Goal: Transaction & Acquisition: Purchase product/service

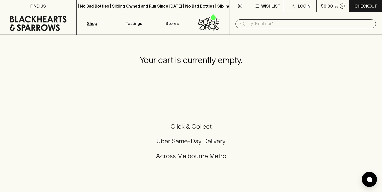
click at [105, 28] on button "Shop" at bounding box center [95, 23] width 38 height 22
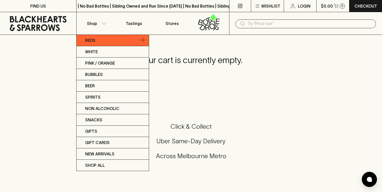
click at [95, 37] on p "Reds" at bounding box center [90, 40] width 10 height 6
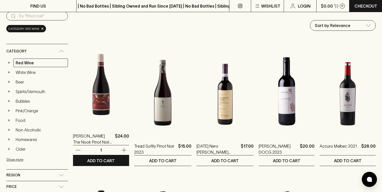
scroll to position [57, 0]
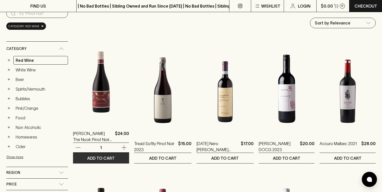
click at [98, 156] on p "ADD TO CART" at bounding box center [101, 158] width 28 height 6
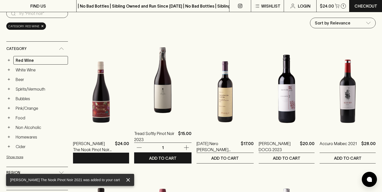
scroll to position [0, 0]
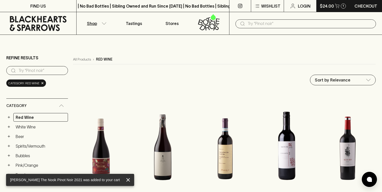
click at [328, 6] on p "$24.00" at bounding box center [327, 6] width 14 height 6
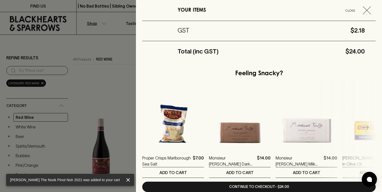
scroll to position [114, 0]
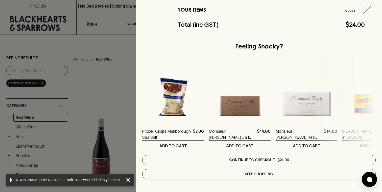
click at [227, 161] on link "Continue to checkout - $24.00" at bounding box center [258, 160] width 233 height 10
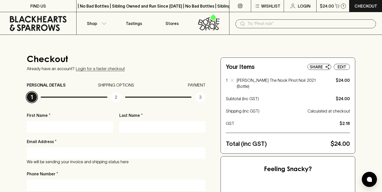
click at [52, 126] on input "First Name *" at bounding box center [70, 127] width 79 height 8
type input "[PERSON_NAME]"
type input "[EMAIL_ADDRESS][PERSON_NAME][PERSON_NAME][DOMAIN_NAME]"
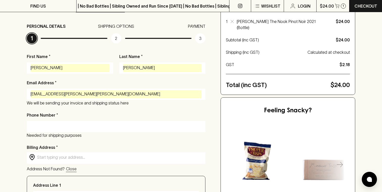
scroll to position [61, 0]
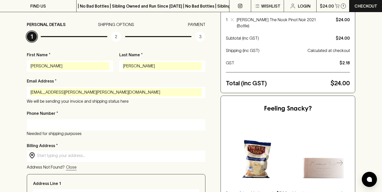
click at [73, 123] on input "Phone Number *" at bounding box center [116, 125] width 171 height 8
type input "0431590552"
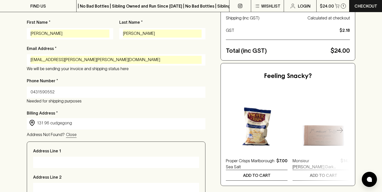
scroll to position [96, 0]
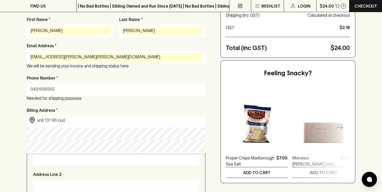
type input "[STREET_ADDRESS][PERSON_NAME][PERSON_NAME]"
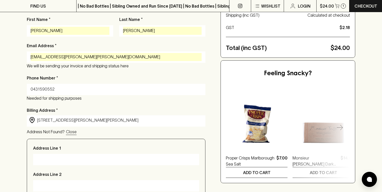
type input "[STREET_ADDRESS]"
type input "[PERSON_NAME] [PERSON_NAME]"
type input "2155"
type input "[GEOGRAPHIC_DATA]"
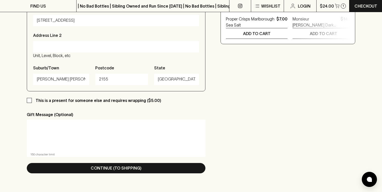
scroll to position [237, 0]
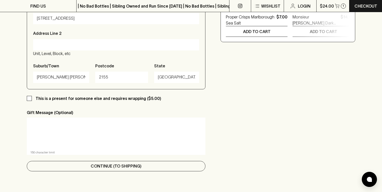
type input "[STREET_ADDRESS][PERSON_NAME][PERSON_NAME]"
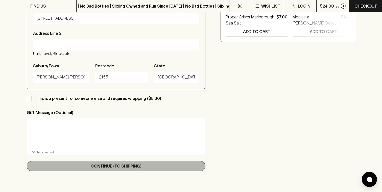
click at [86, 168] on button "Continue (To Shipping)" at bounding box center [116, 166] width 178 height 10
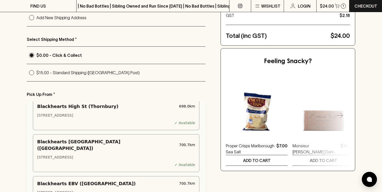
scroll to position [0, 0]
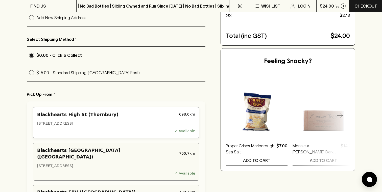
click at [109, 126] on div "Blackhearts [GEOGRAPHIC_DATA]) 698.0 km [STREET_ADDRESS] ✓ Available" at bounding box center [116, 122] width 166 height 31
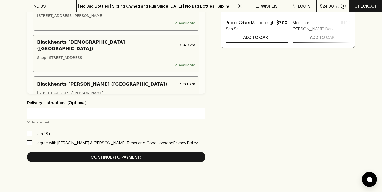
scroll to position [269, 0]
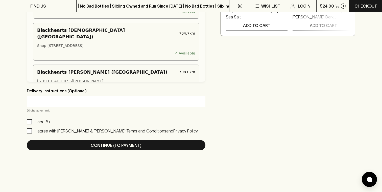
click at [30, 122] on input "I am 18+" at bounding box center [29, 121] width 5 height 5
checkbox input "true"
click at [29, 130] on input "I agree with [PERSON_NAME] & [PERSON_NAME]’ Terms and Conditions and Privacy Po…" at bounding box center [29, 130] width 5 height 5
checkbox input "true"
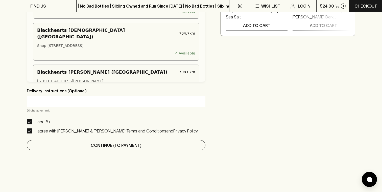
click at [69, 146] on button "Continue (To Payment)" at bounding box center [116, 145] width 178 height 10
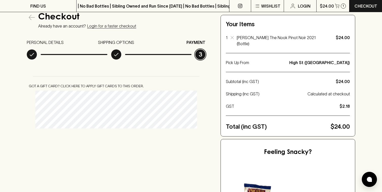
scroll to position [44, 0]
